Goal: Transaction & Acquisition: Purchase product/service

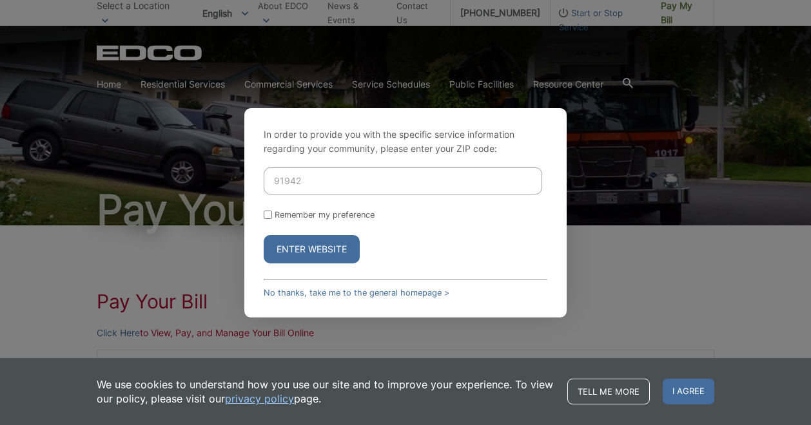
type input "91942"
click at [300, 251] on button "Enter Website" at bounding box center [312, 249] width 96 height 28
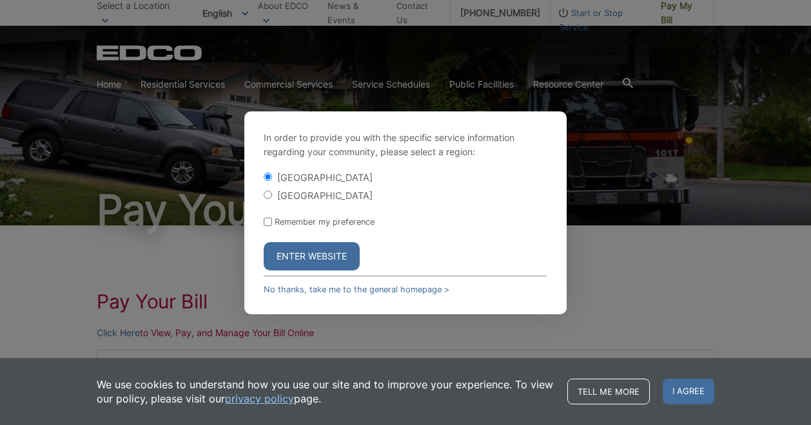
click at [325, 261] on button "Enter Website" at bounding box center [312, 256] width 96 height 28
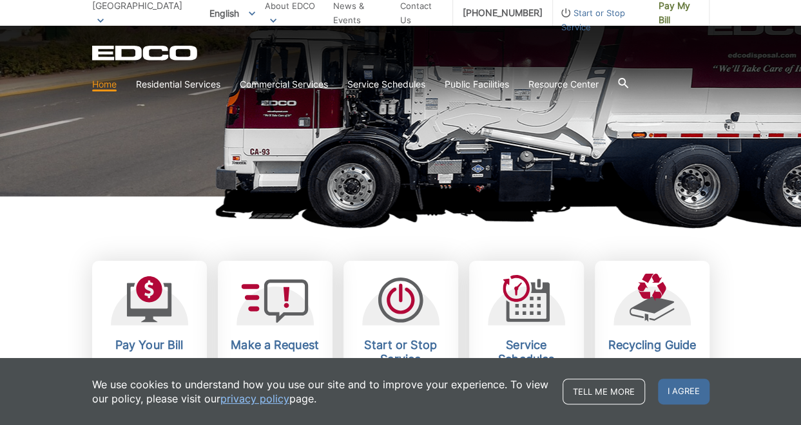
scroll to position [225, 0]
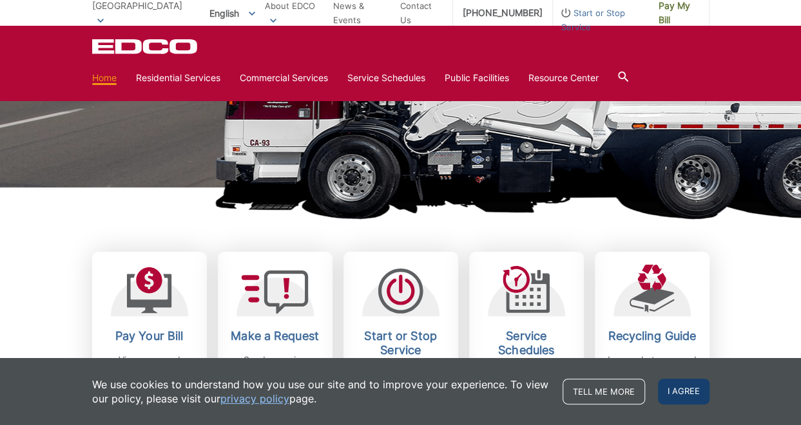
click at [663, 388] on span "I agree" at bounding box center [684, 392] width 52 height 26
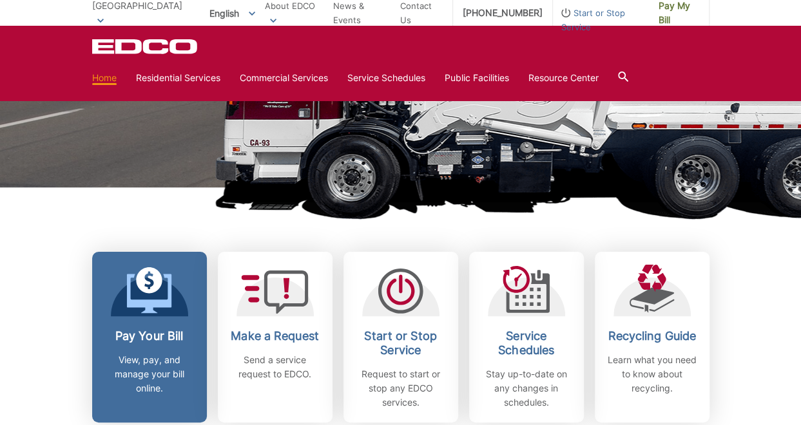
click at [175, 311] on div at bounding box center [149, 291] width 77 height 52
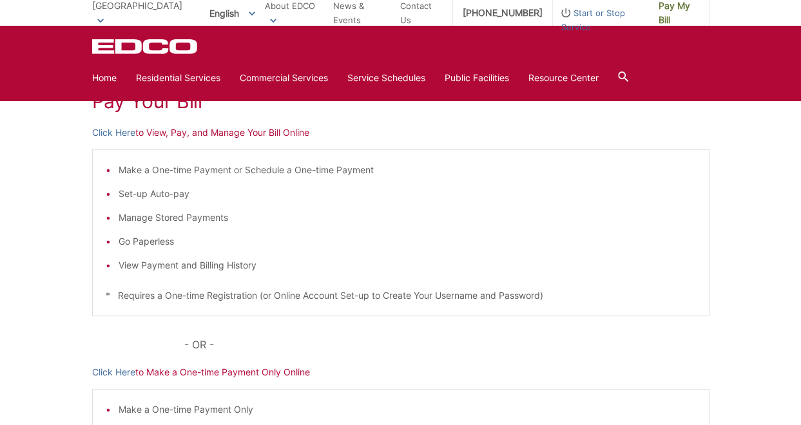
scroll to position [199, 0]
click at [121, 132] on link "Click Here" at bounding box center [113, 134] width 43 height 14
